Goal: Task Accomplishment & Management: Manage account settings

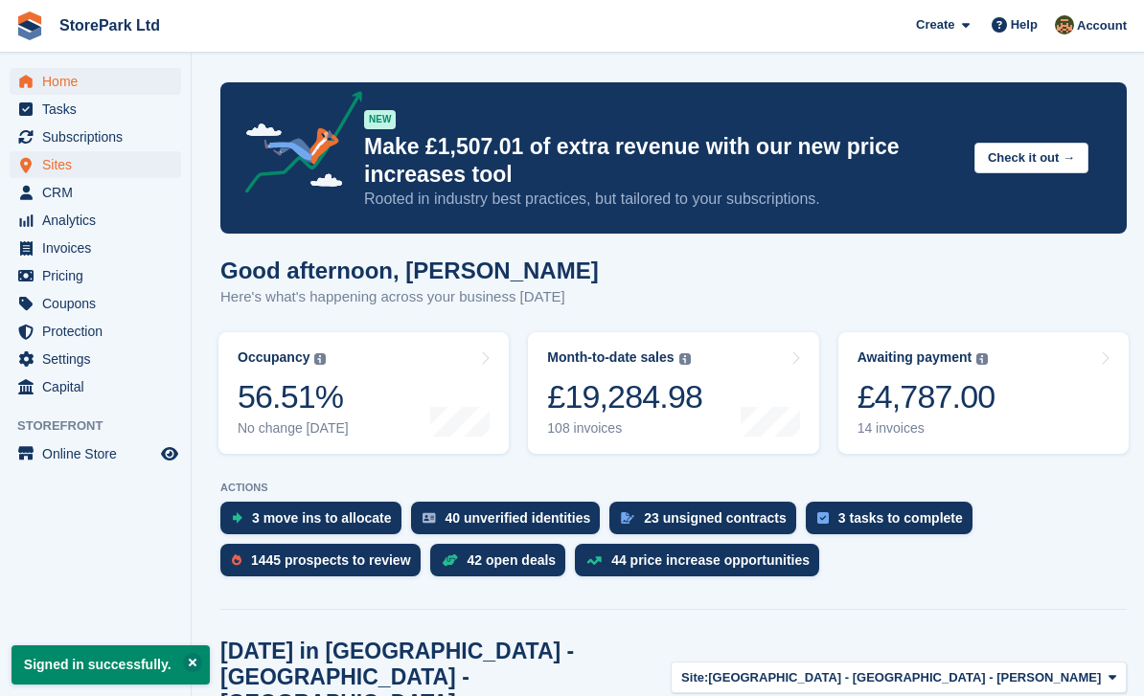
click at [58, 167] on span "Sites" at bounding box center [99, 164] width 115 height 27
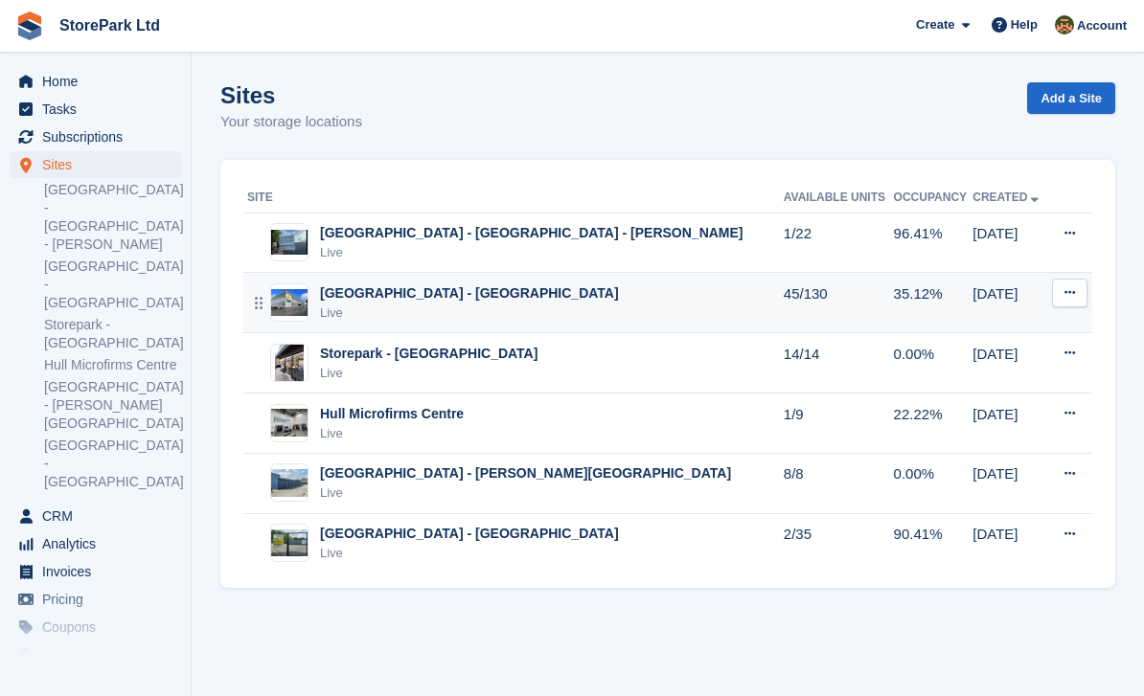
click at [519, 299] on div "[GEOGRAPHIC_DATA] - [GEOGRAPHIC_DATA]" at bounding box center [469, 293] width 299 height 20
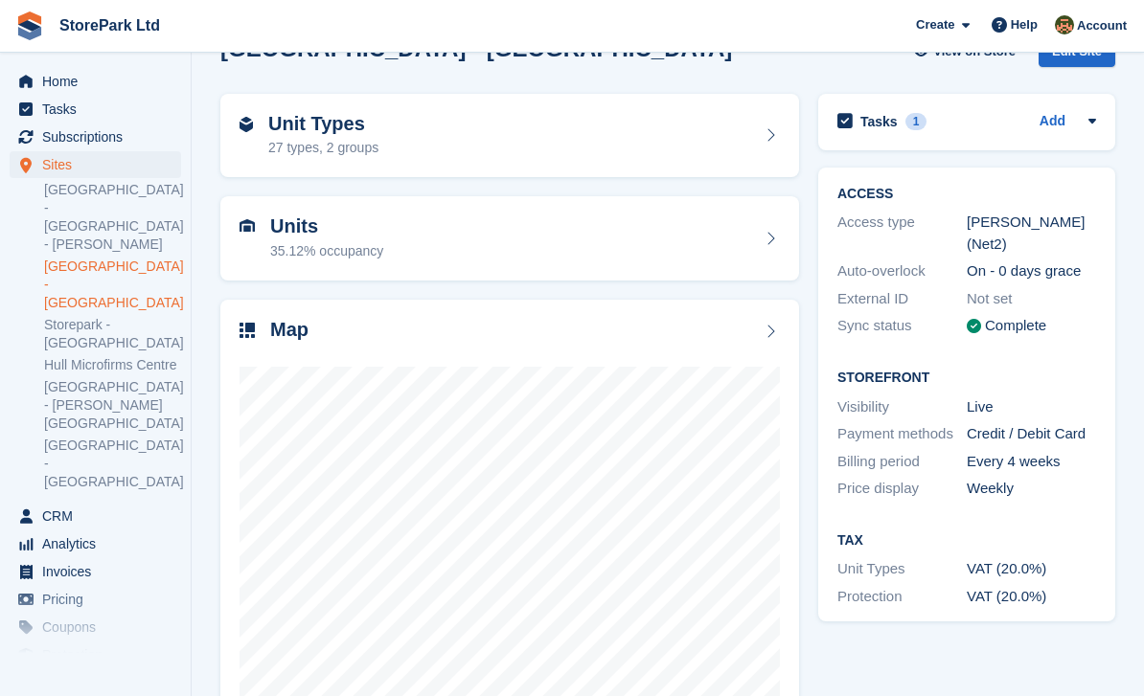
scroll to position [58, 0]
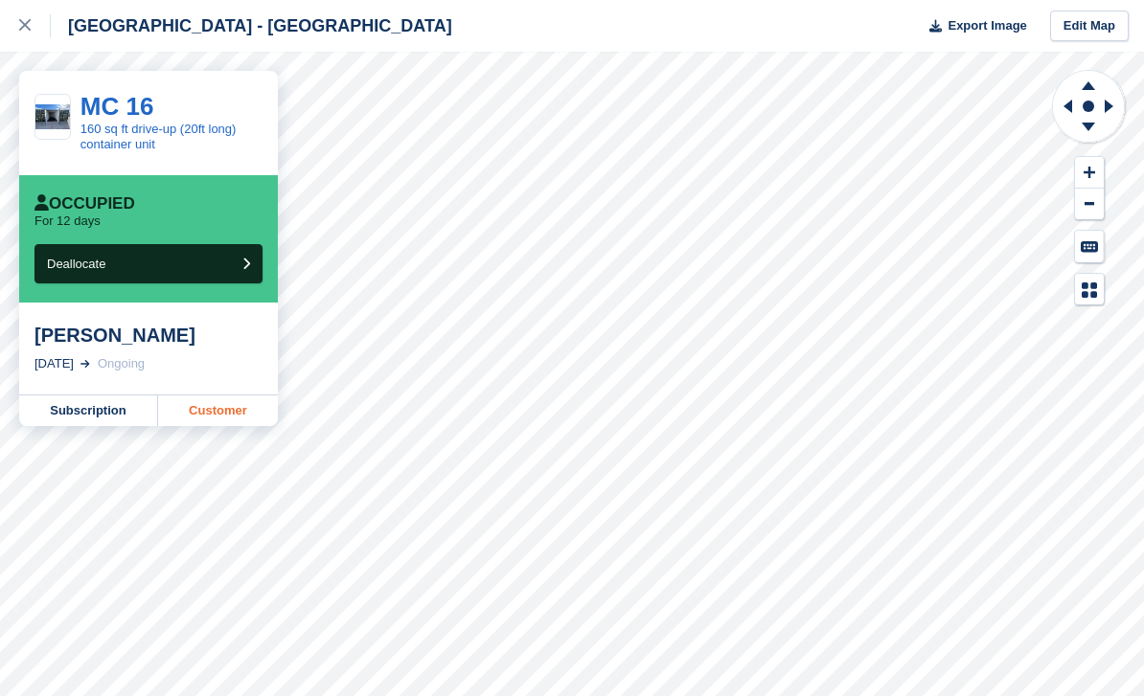
click at [211, 419] on link "Customer" at bounding box center [218, 411] width 120 height 31
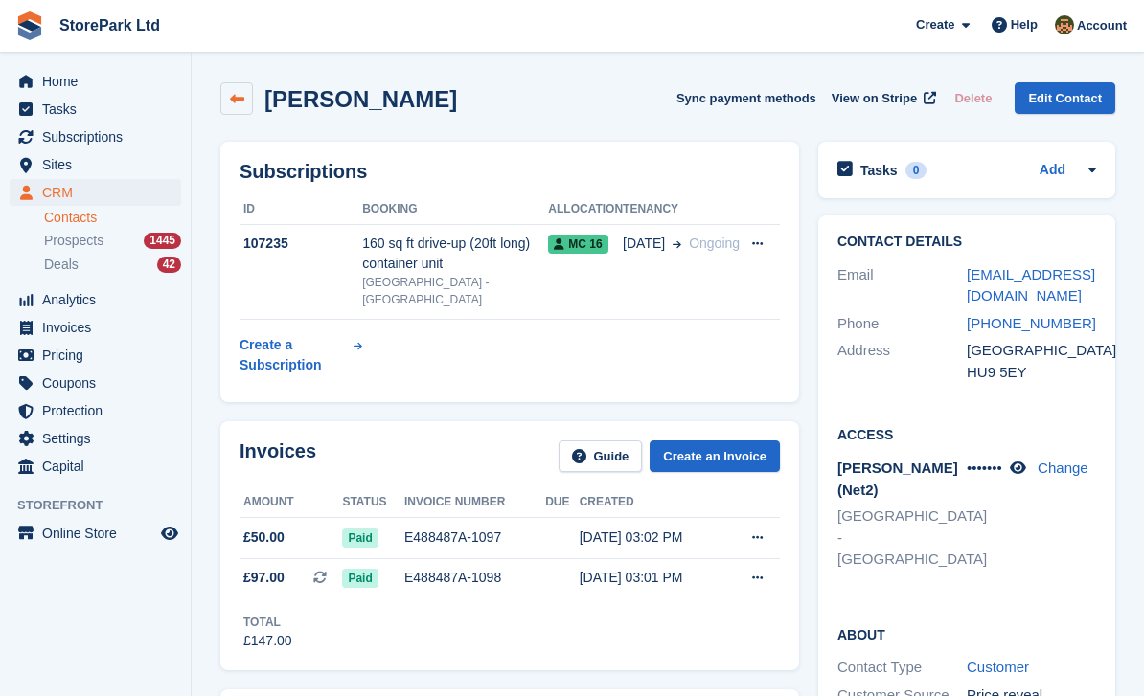
click at [228, 95] on link at bounding box center [236, 98] width 33 height 33
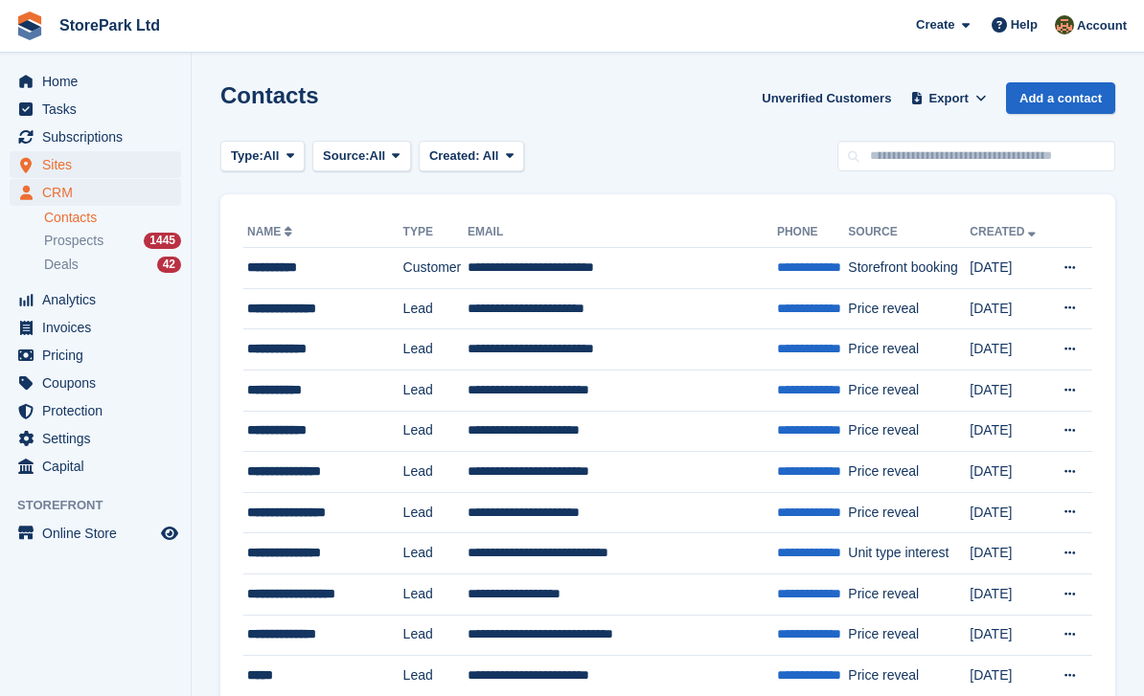
click at [45, 166] on span "Sites" at bounding box center [99, 164] width 115 height 27
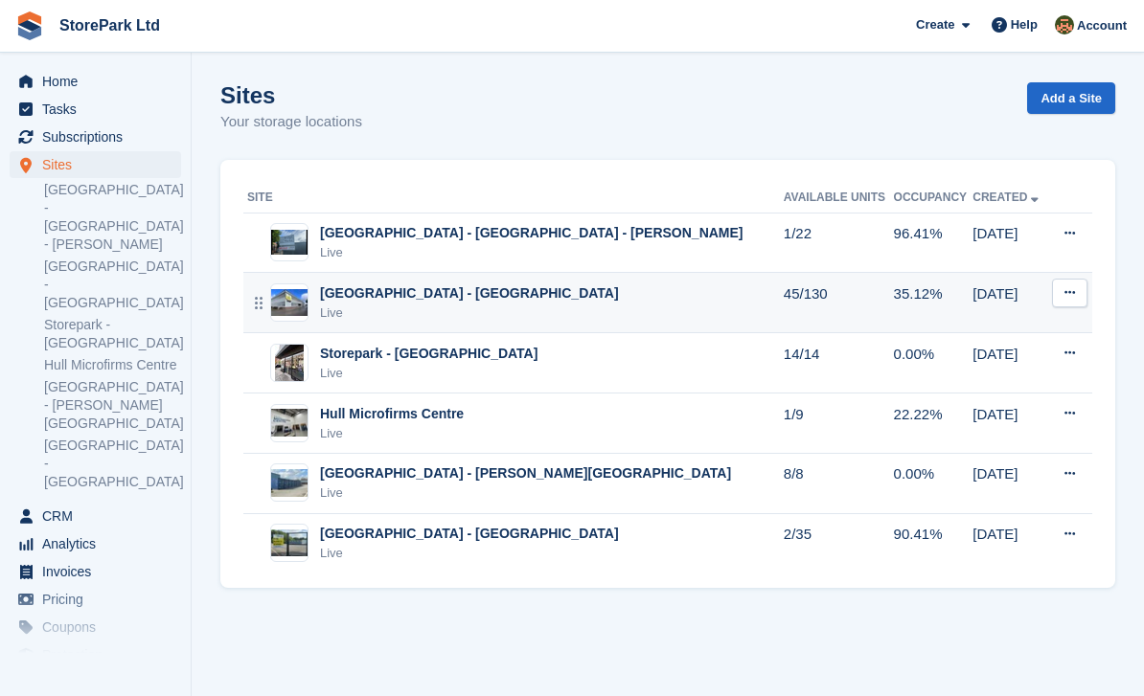
click at [520, 309] on div "Live" at bounding box center [469, 313] width 299 height 19
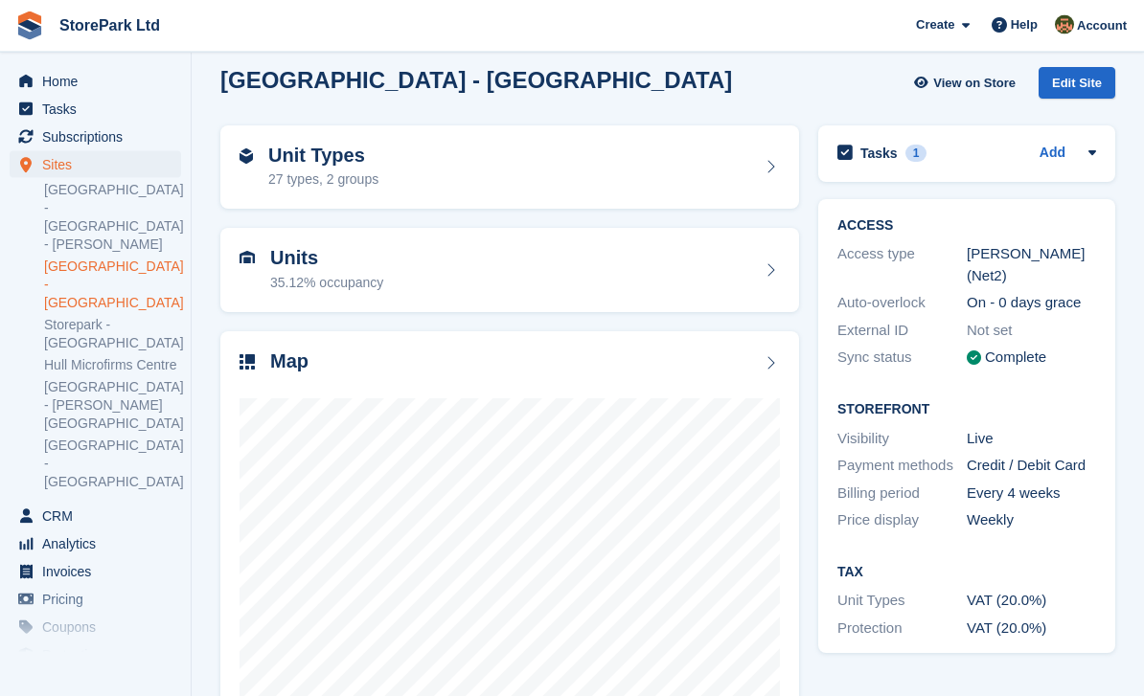
scroll to position [58, 0]
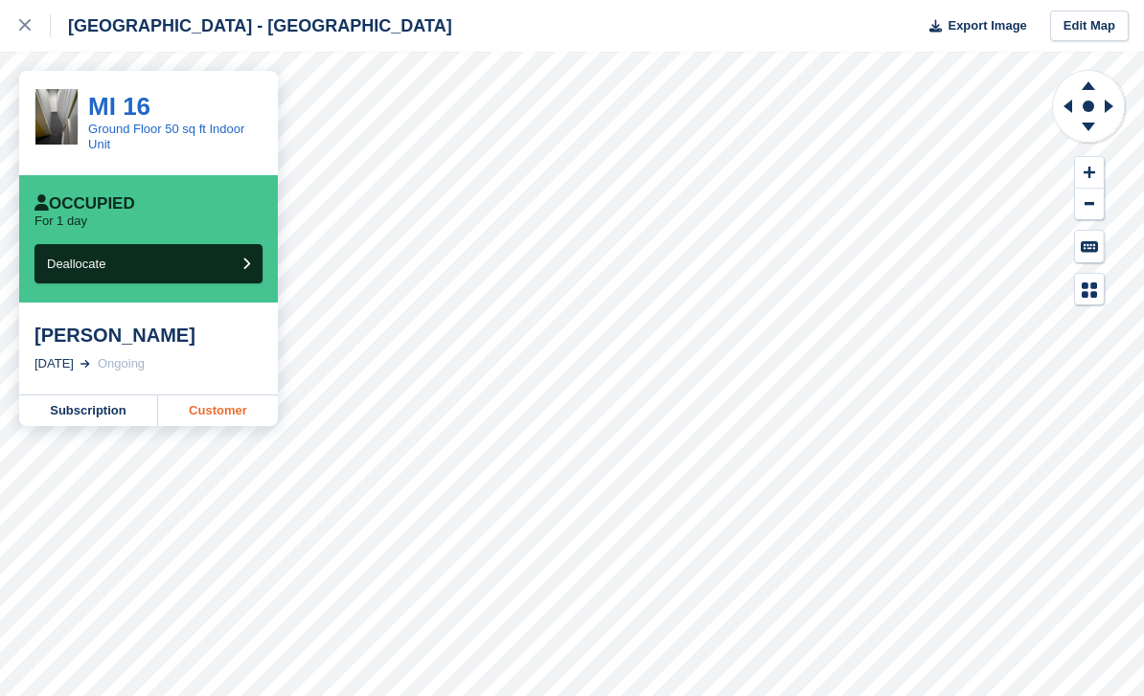
click at [241, 409] on link "Customer" at bounding box center [218, 411] width 120 height 31
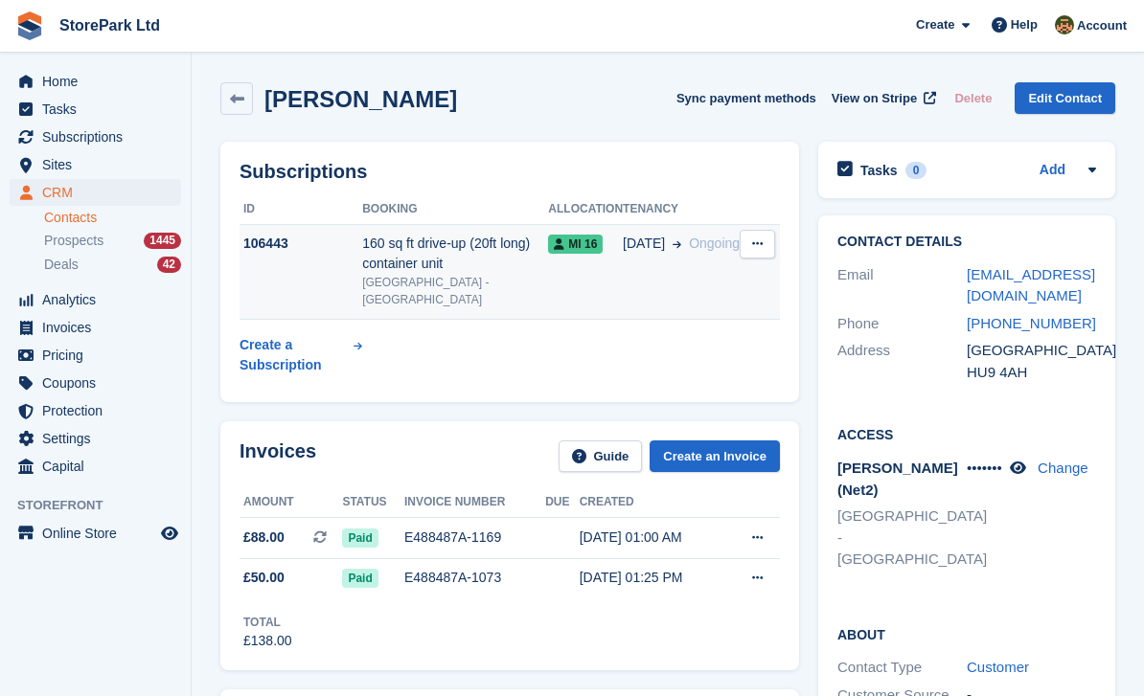
click at [451, 255] on div "160 sq ft drive-up (20ft long) container unit" at bounding box center [455, 254] width 186 height 40
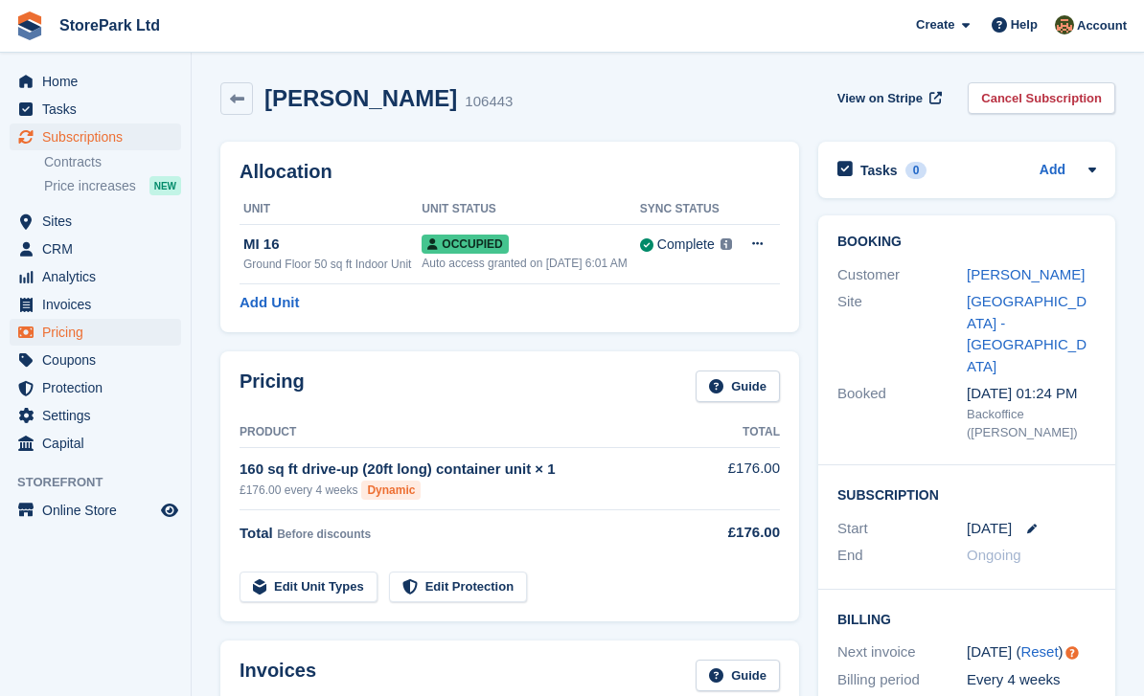
click at [57, 342] on span "Pricing" at bounding box center [99, 332] width 115 height 27
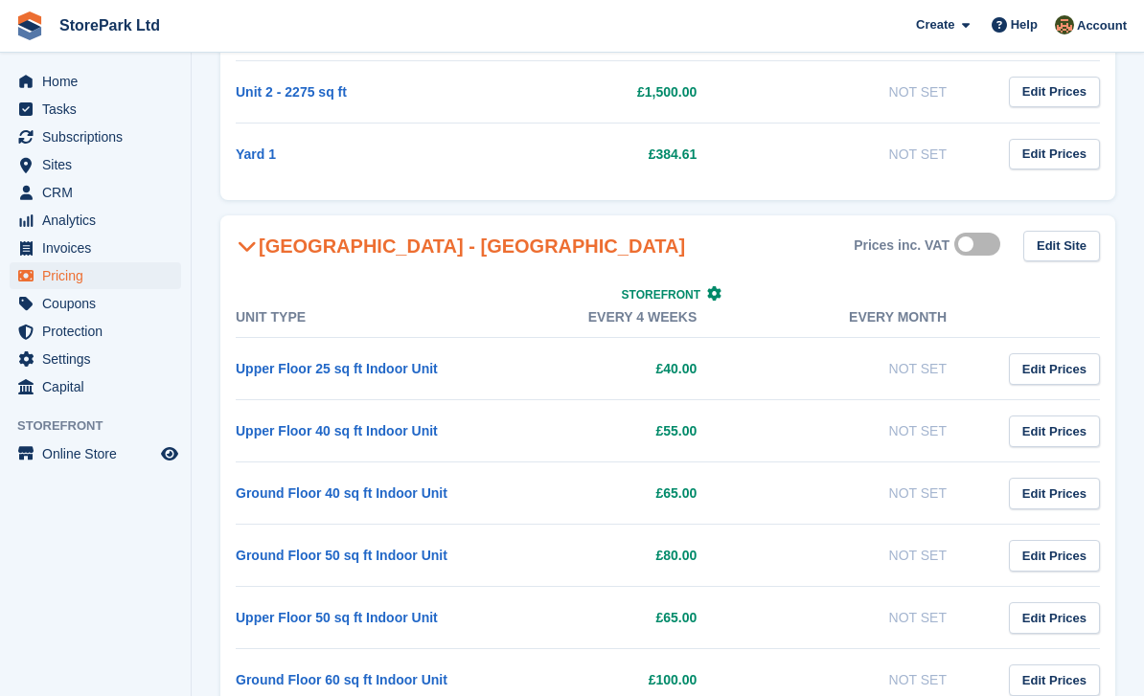
scroll to position [1259, 0]
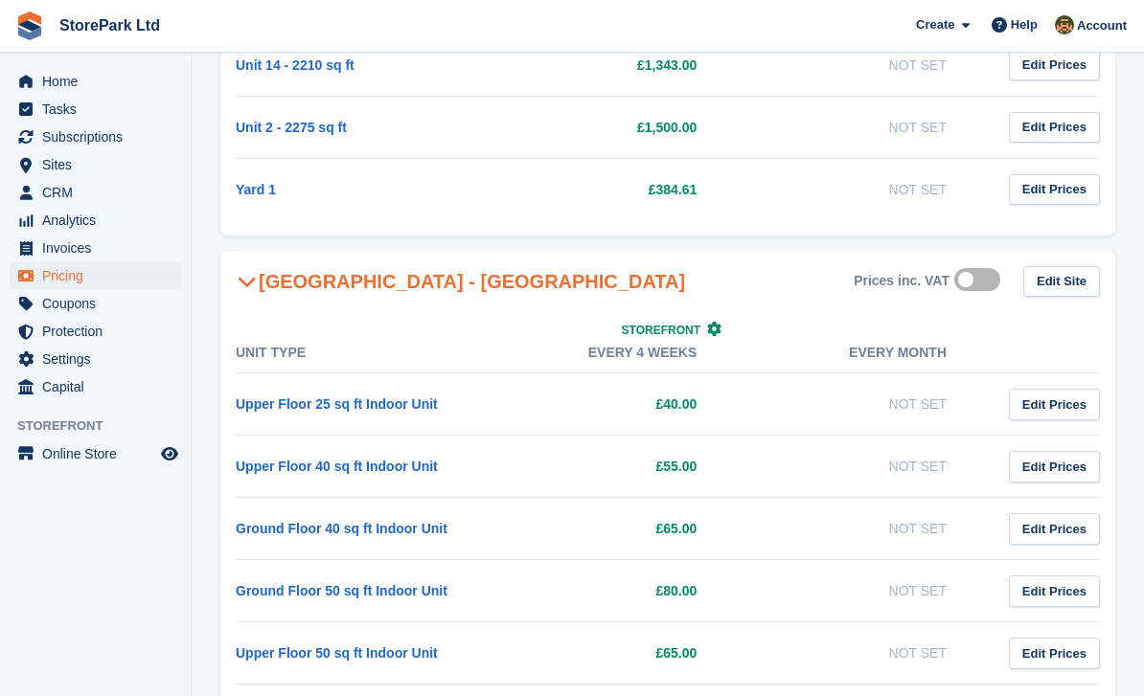
click at [518, 282] on h2 "[GEOGRAPHIC_DATA] - [GEOGRAPHIC_DATA]" at bounding box center [460, 281] width 449 height 23
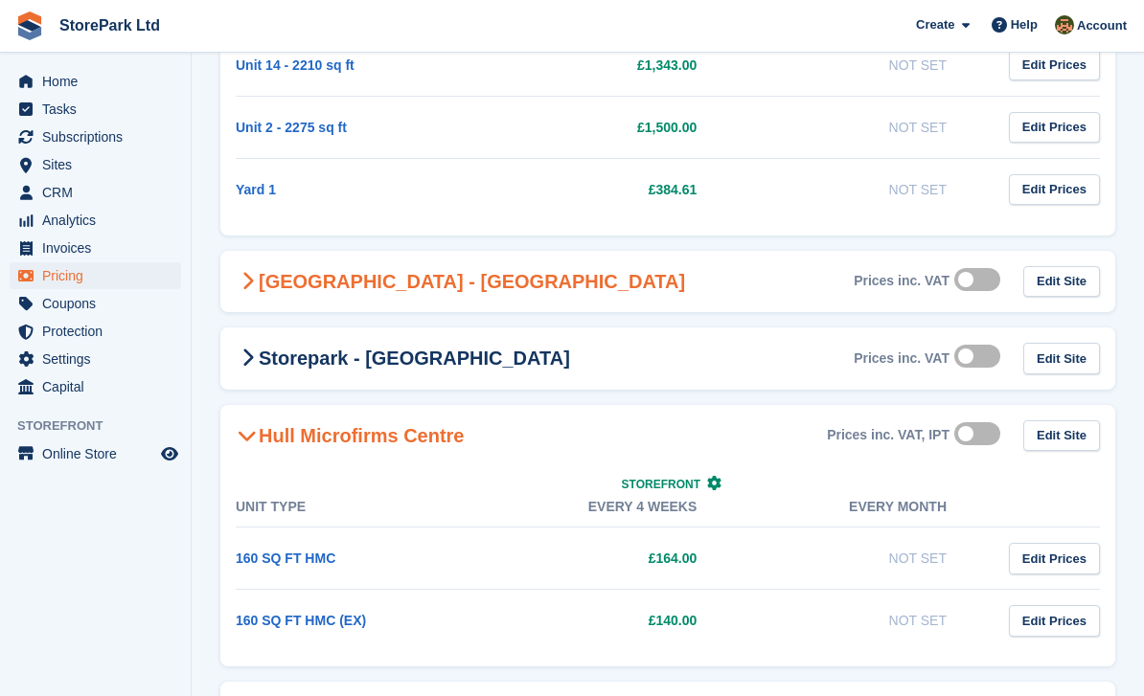
click at [527, 285] on h2 "[GEOGRAPHIC_DATA] - [GEOGRAPHIC_DATA]" at bounding box center [460, 281] width 449 height 23
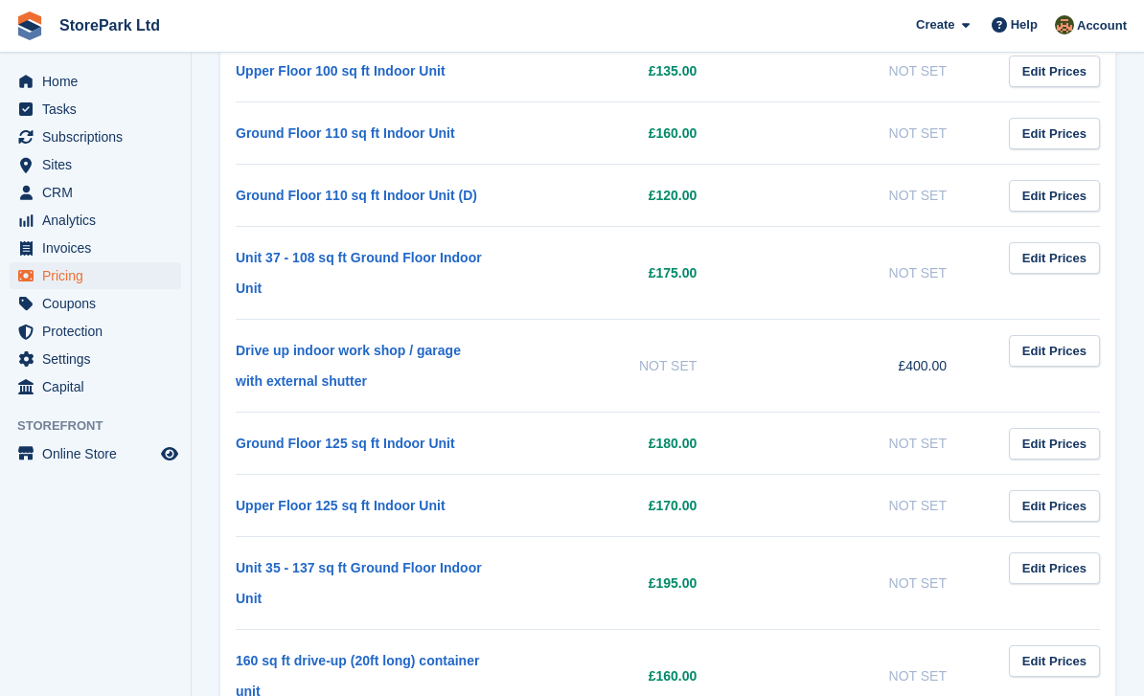
scroll to position [2446, 0]
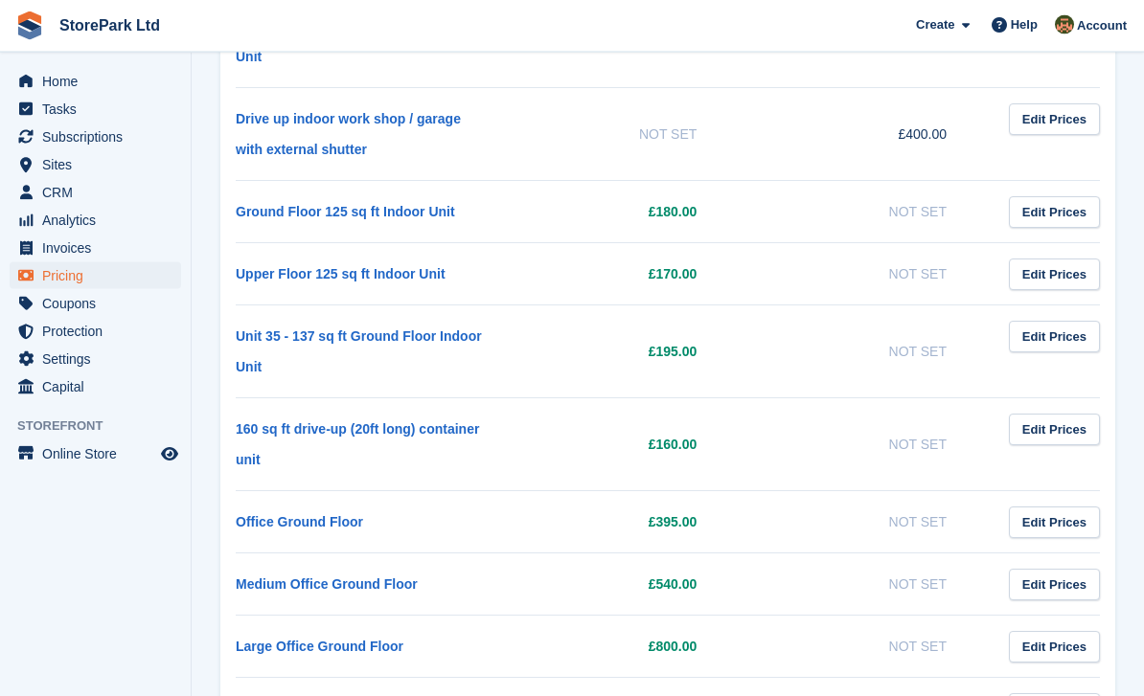
click at [362, 448] on td "160 sq ft drive-up (20ft long) container unit" at bounding box center [361, 445] width 250 height 93
click at [354, 431] on link "160 sq ft drive-up (20ft long) container unit" at bounding box center [357, 445] width 243 height 46
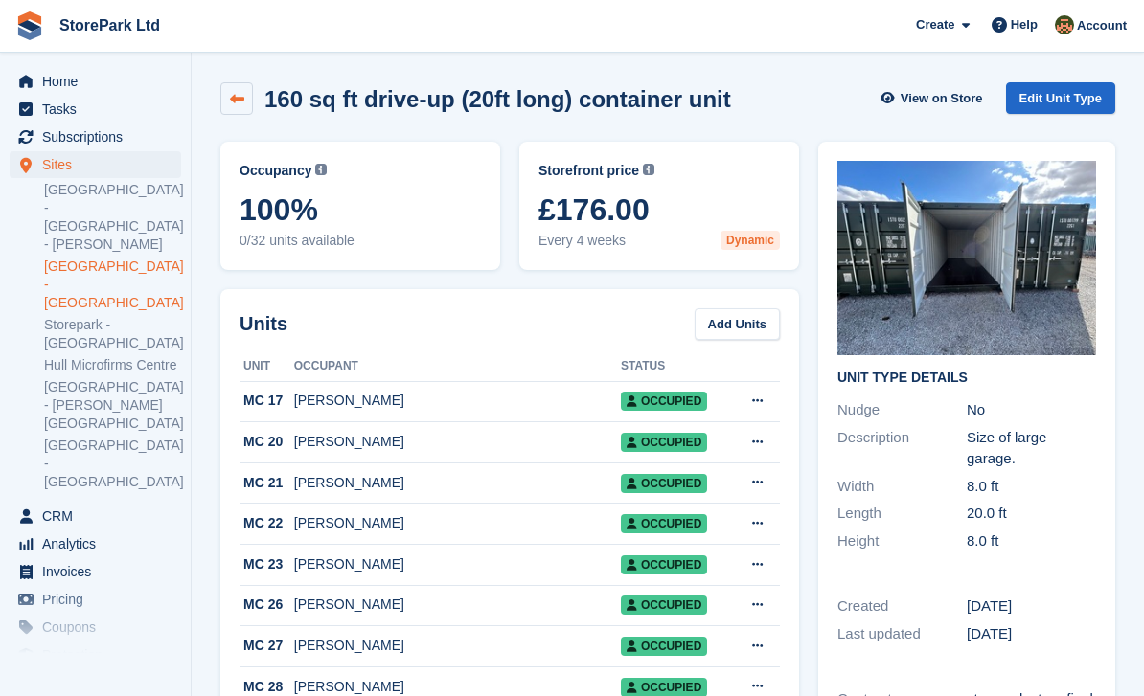
click at [240, 105] on icon at bounding box center [237, 99] width 14 height 14
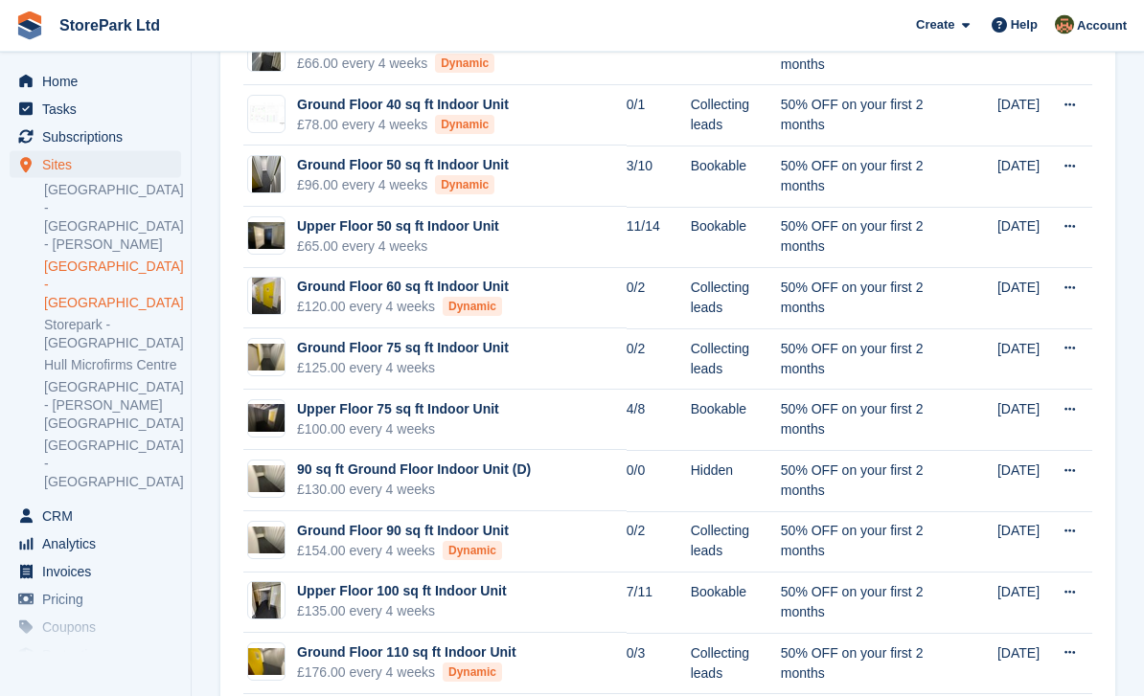
scroll to position [375, 0]
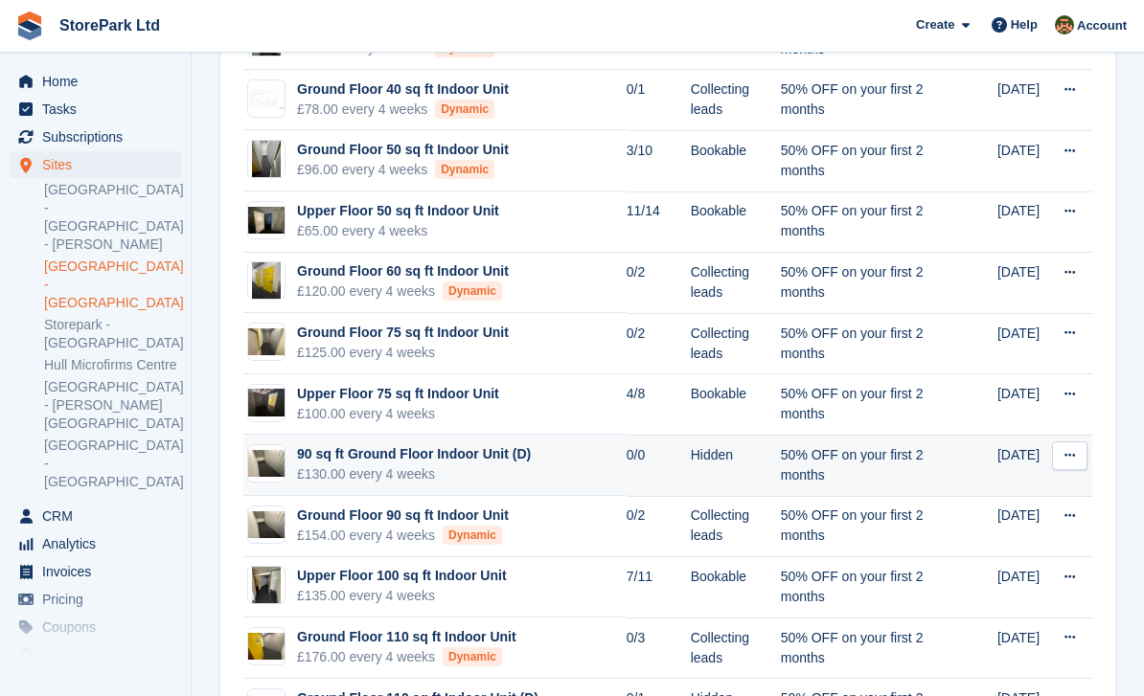
click at [405, 462] on div "90 sq ft Ground Floor Indoor Unit (D)" at bounding box center [414, 454] width 234 height 20
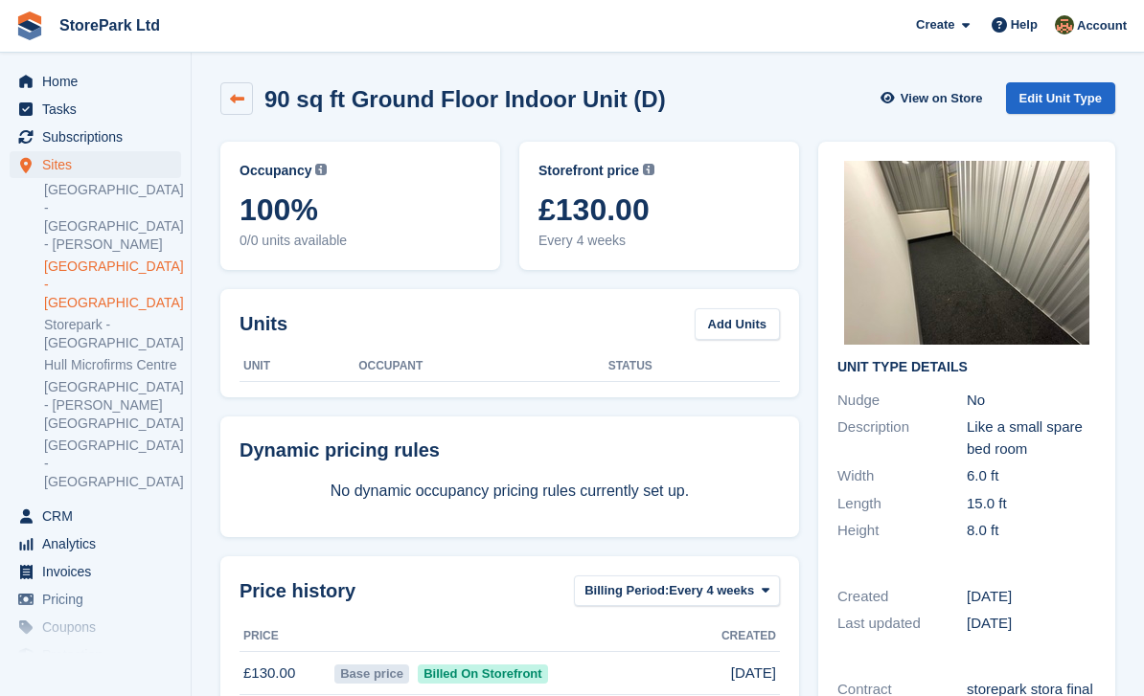
click at [239, 96] on icon at bounding box center [237, 99] width 14 height 14
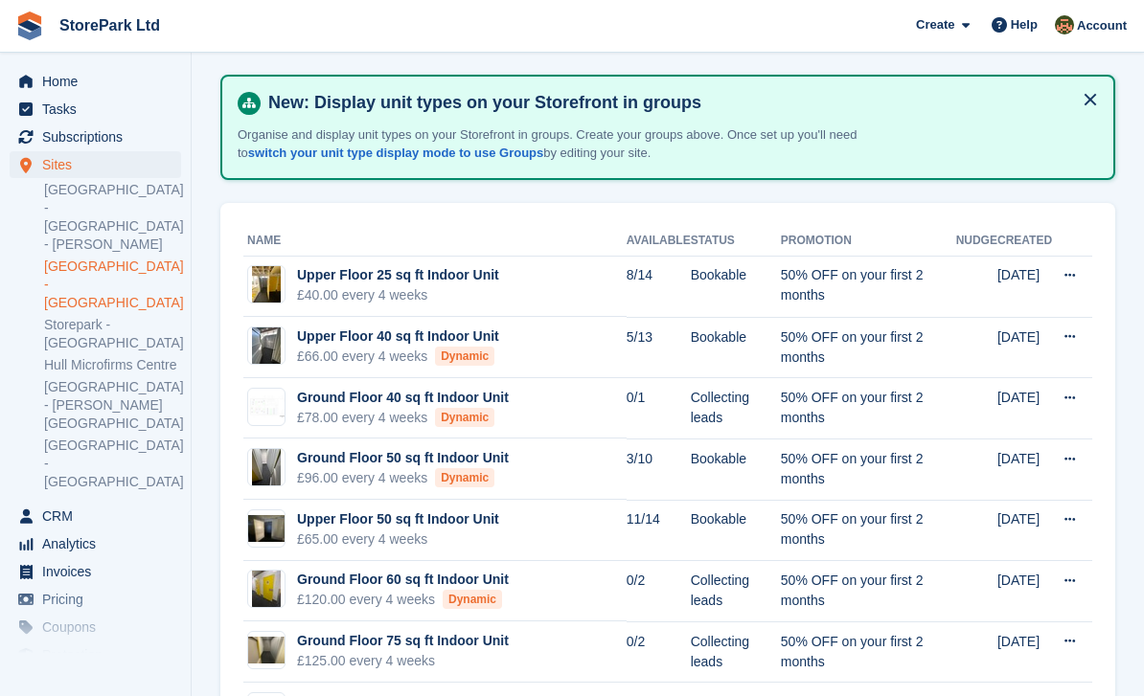
scroll to position [176, 0]
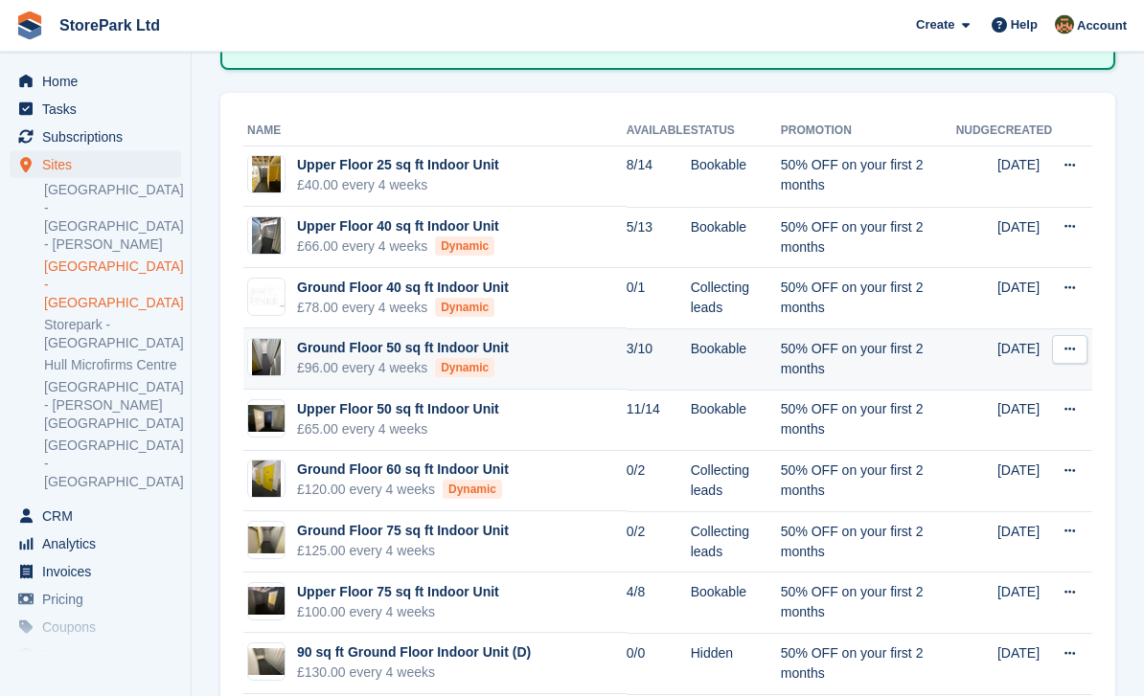
click at [441, 368] on div "Dynamic" at bounding box center [464, 368] width 59 height 19
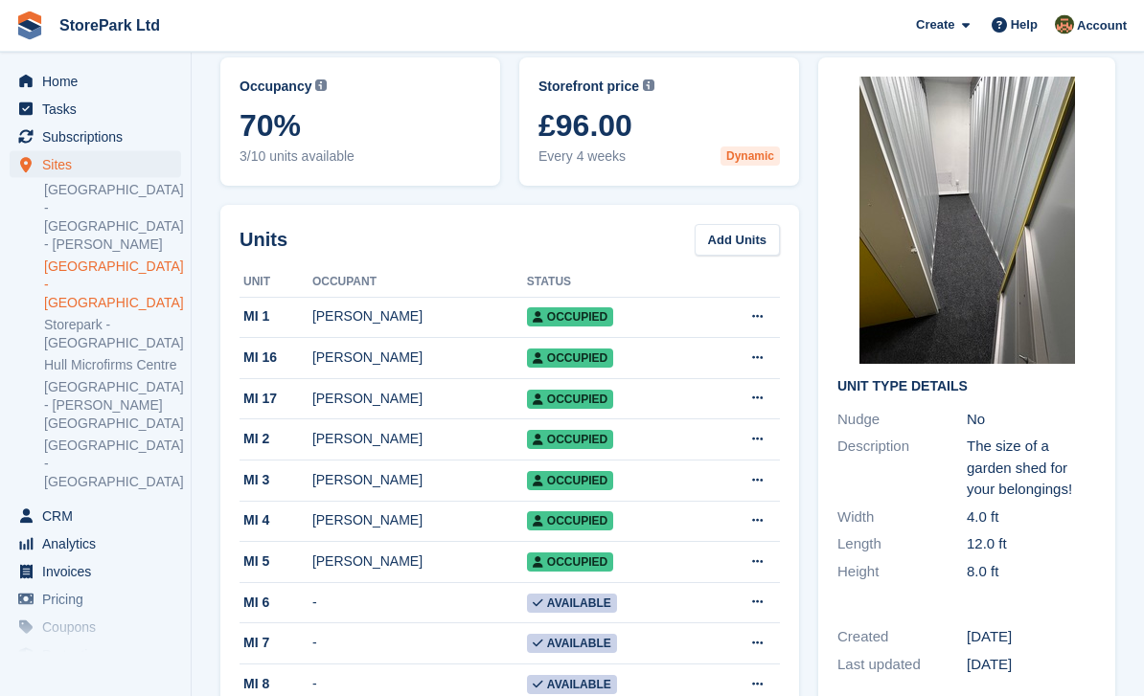
scroll to position [71, 0]
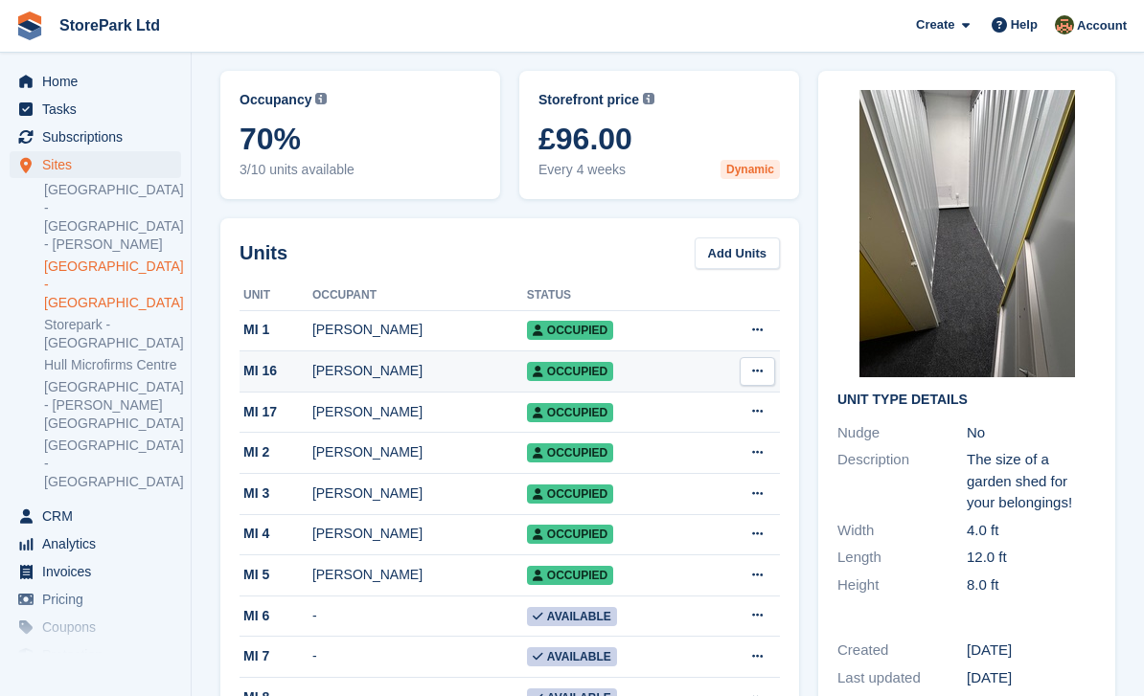
click at [268, 374] on div "MI 16" at bounding box center [275, 371] width 73 height 20
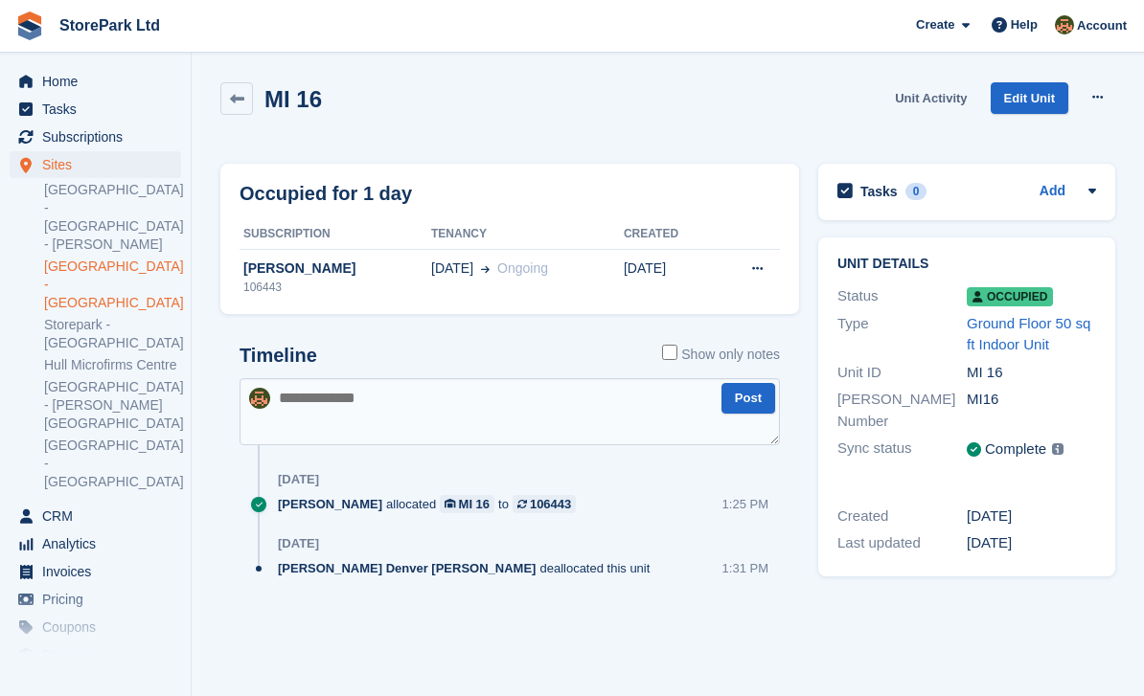
click at [944, 83] on link "Unit Activity" at bounding box center [930, 98] width 87 height 32
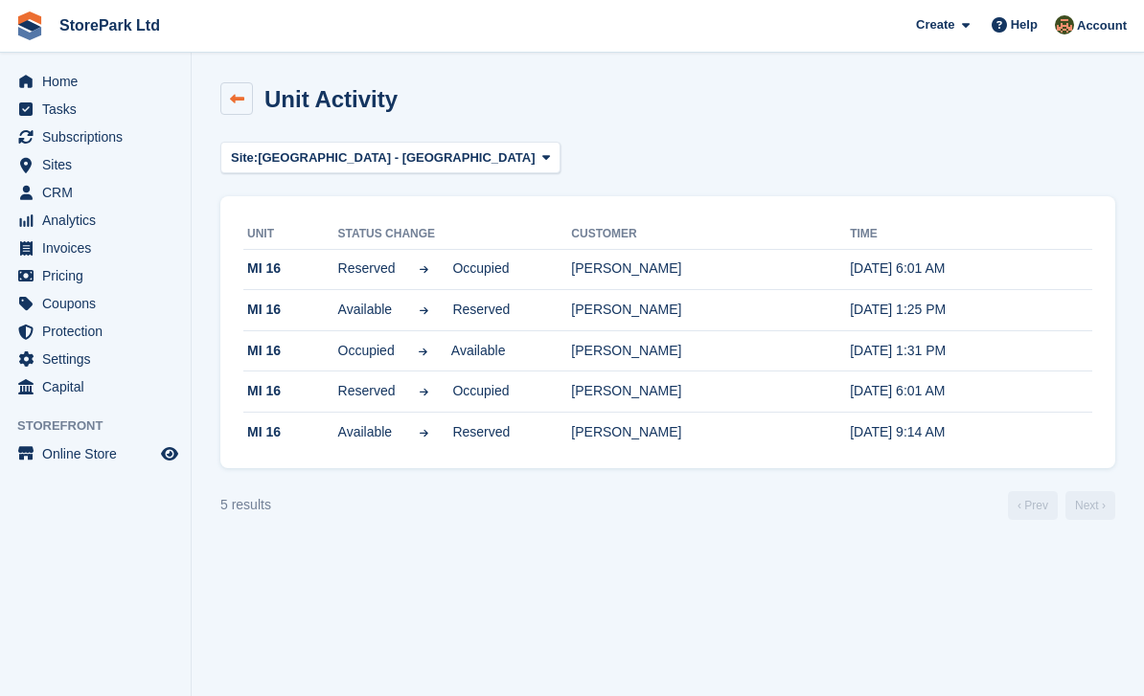
click at [225, 87] on link at bounding box center [236, 98] width 33 height 33
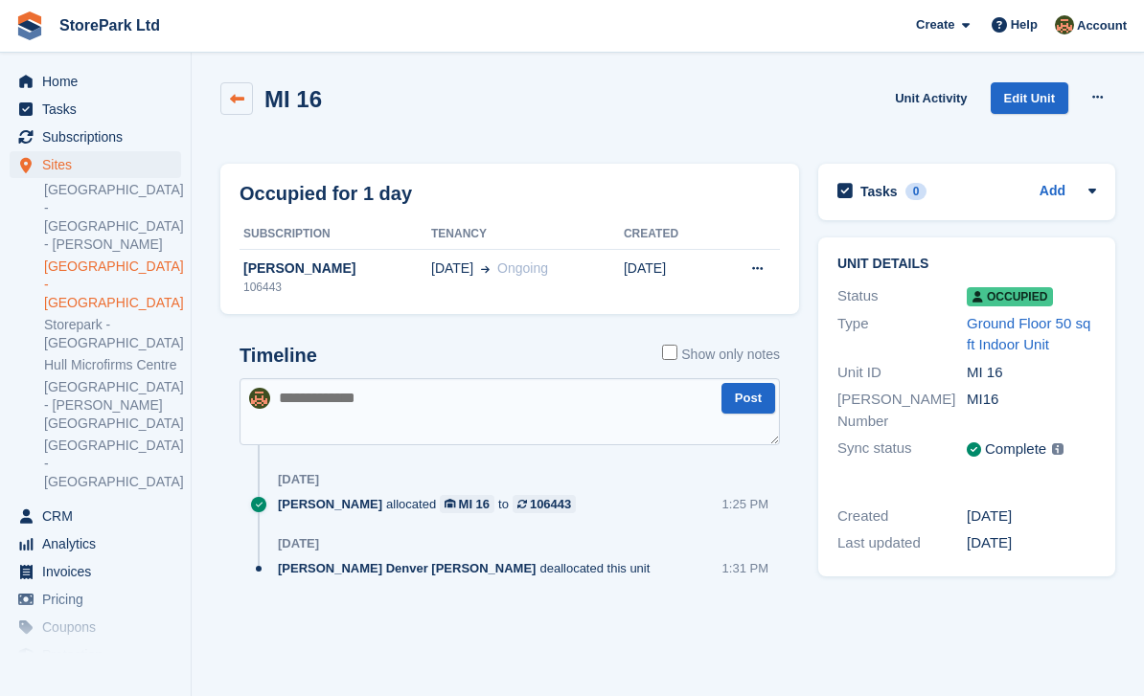
click at [235, 102] on icon at bounding box center [237, 99] width 14 height 14
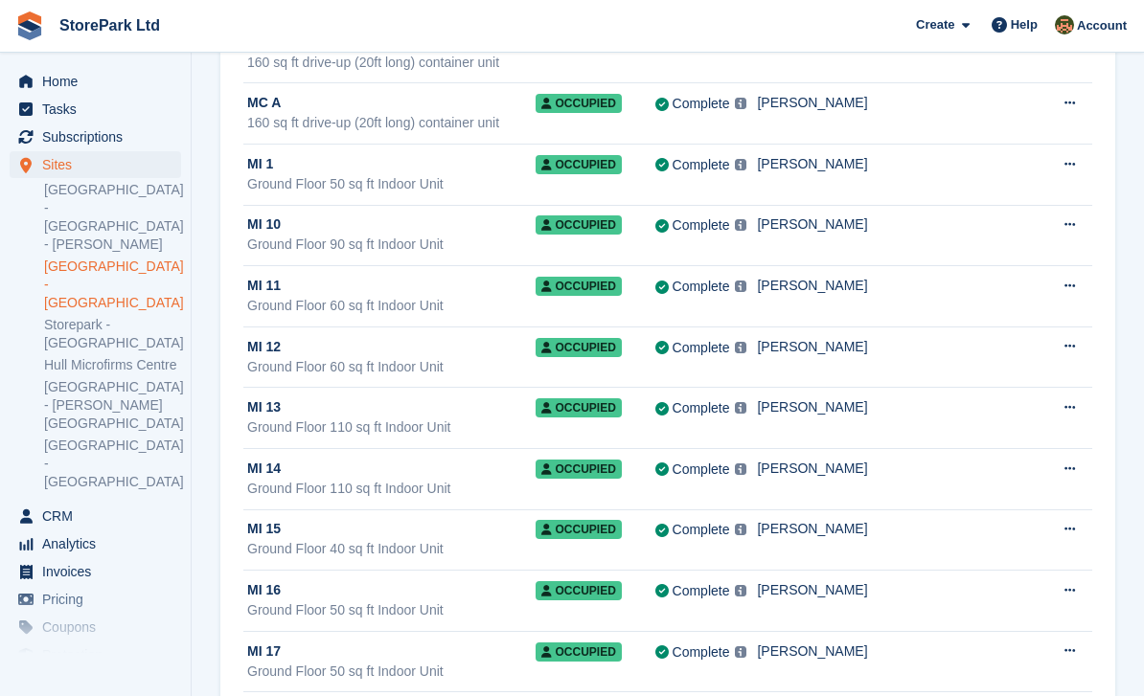
scroll to position [6492, 0]
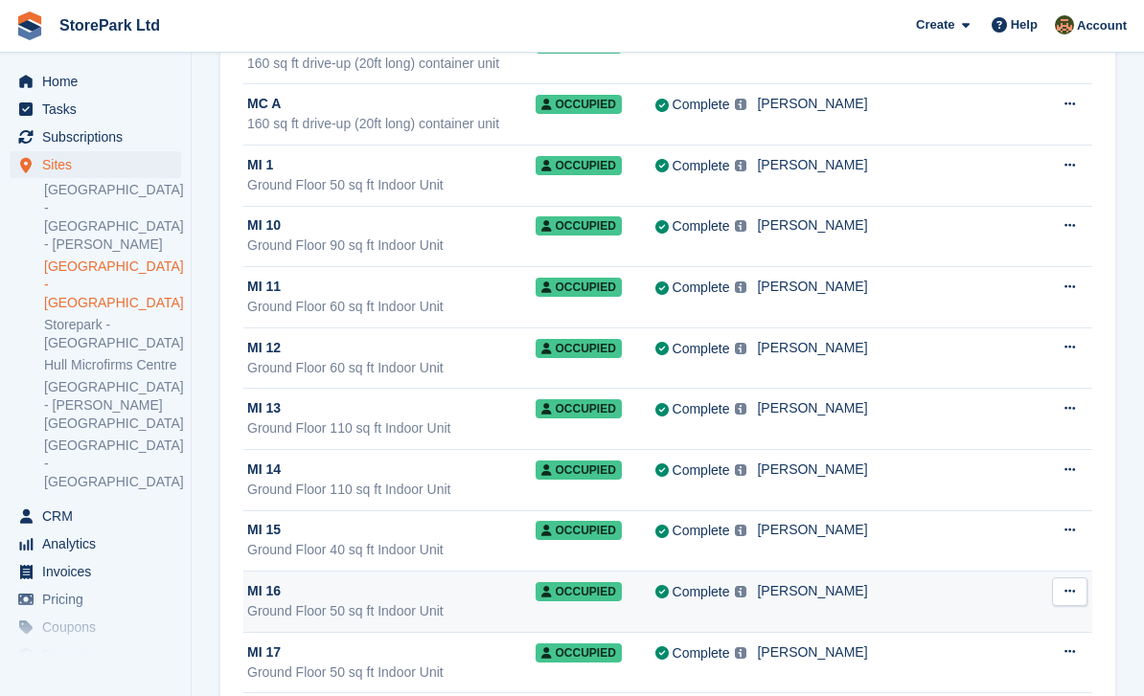
click at [352, 603] on div "Ground Floor 50 sq ft Indoor Unit" at bounding box center [391, 611] width 288 height 20
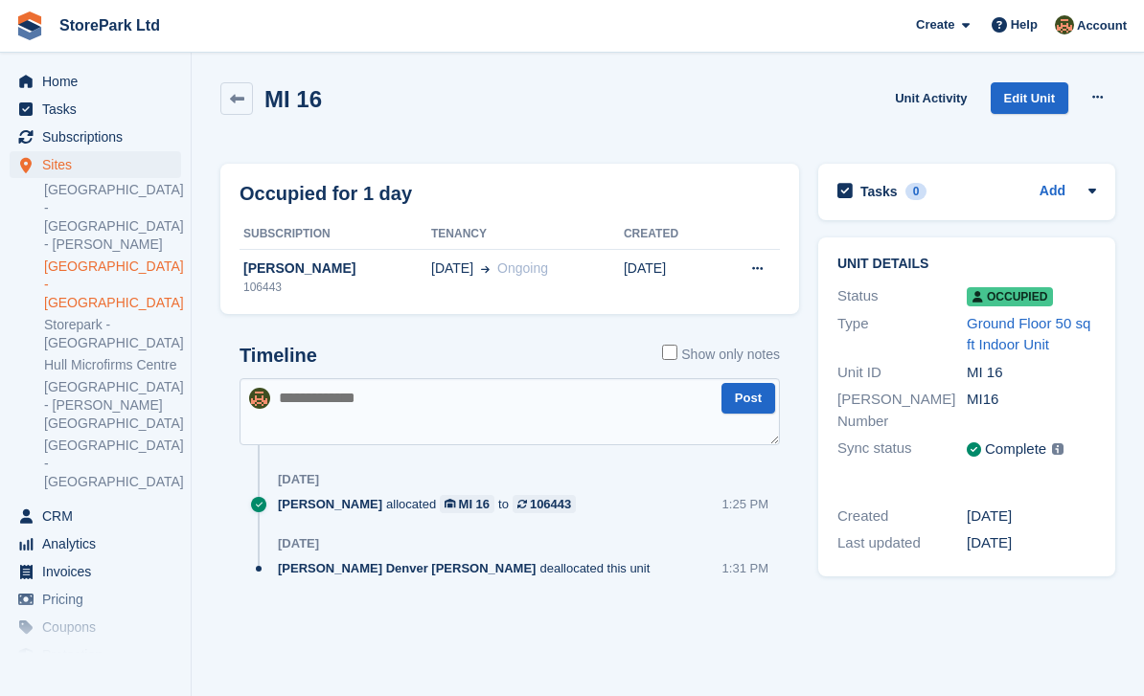
click at [104, 258] on link "[GEOGRAPHIC_DATA] - [GEOGRAPHIC_DATA]" at bounding box center [112, 285] width 137 height 55
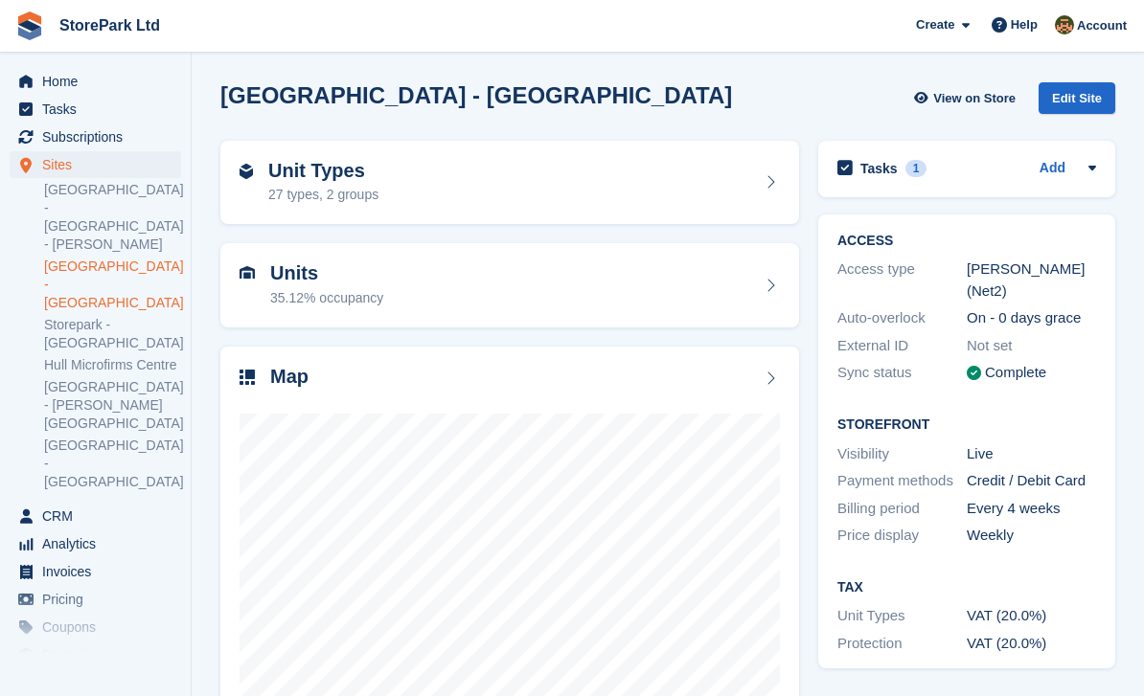
scroll to position [58, 0]
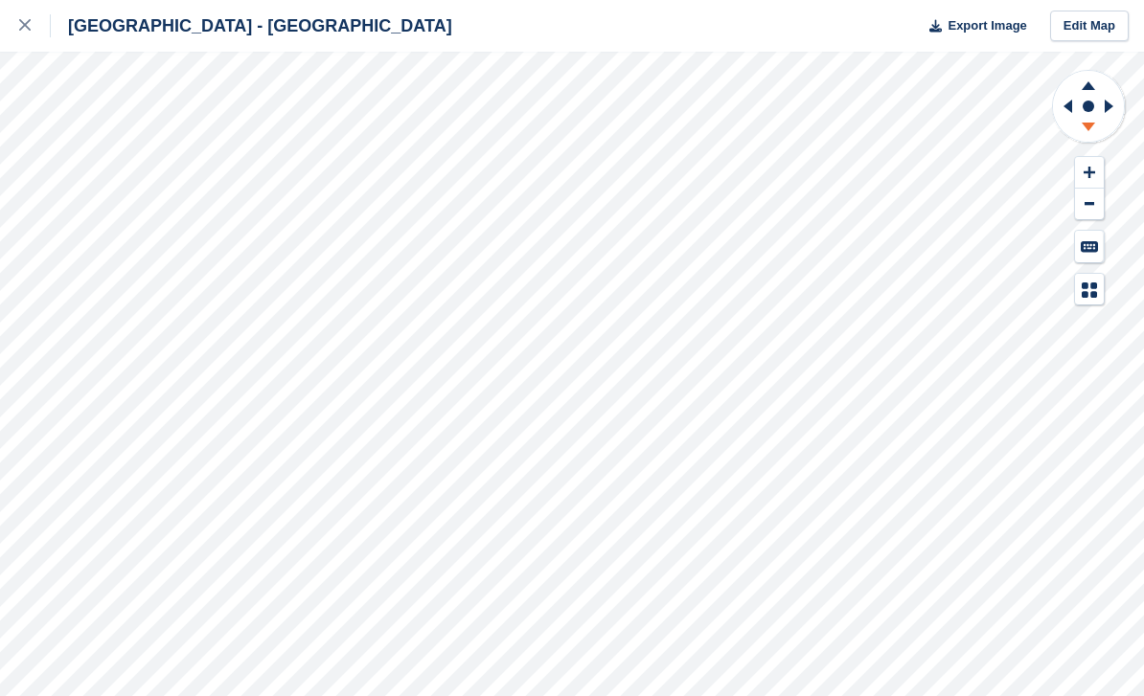
click at [1097, 128] on icon at bounding box center [1088, 130] width 50 height 24
click at [1098, 79] on icon at bounding box center [1088, 83] width 50 height 24
click at [1087, 89] on icon at bounding box center [1087, 85] width 13 height 9
click at [1094, 94] on icon at bounding box center [1088, 83] width 50 height 24
click at [1099, 89] on icon at bounding box center [1088, 83] width 50 height 24
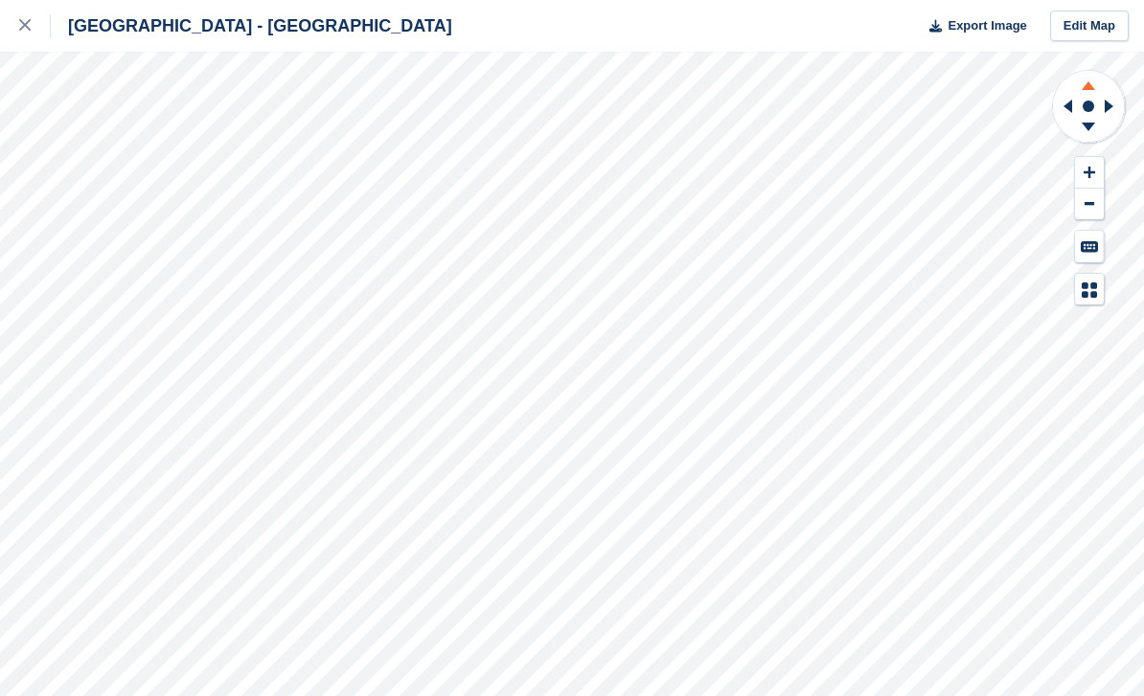
click at [1100, 86] on icon at bounding box center [1088, 83] width 50 height 24
click at [1094, 89] on icon at bounding box center [1087, 85] width 13 height 9
click at [1095, 89] on icon at bounding box center [1088, 83] width 50 height 24
